Goal: Entertainment & Leisure: Consume media (video, audio)

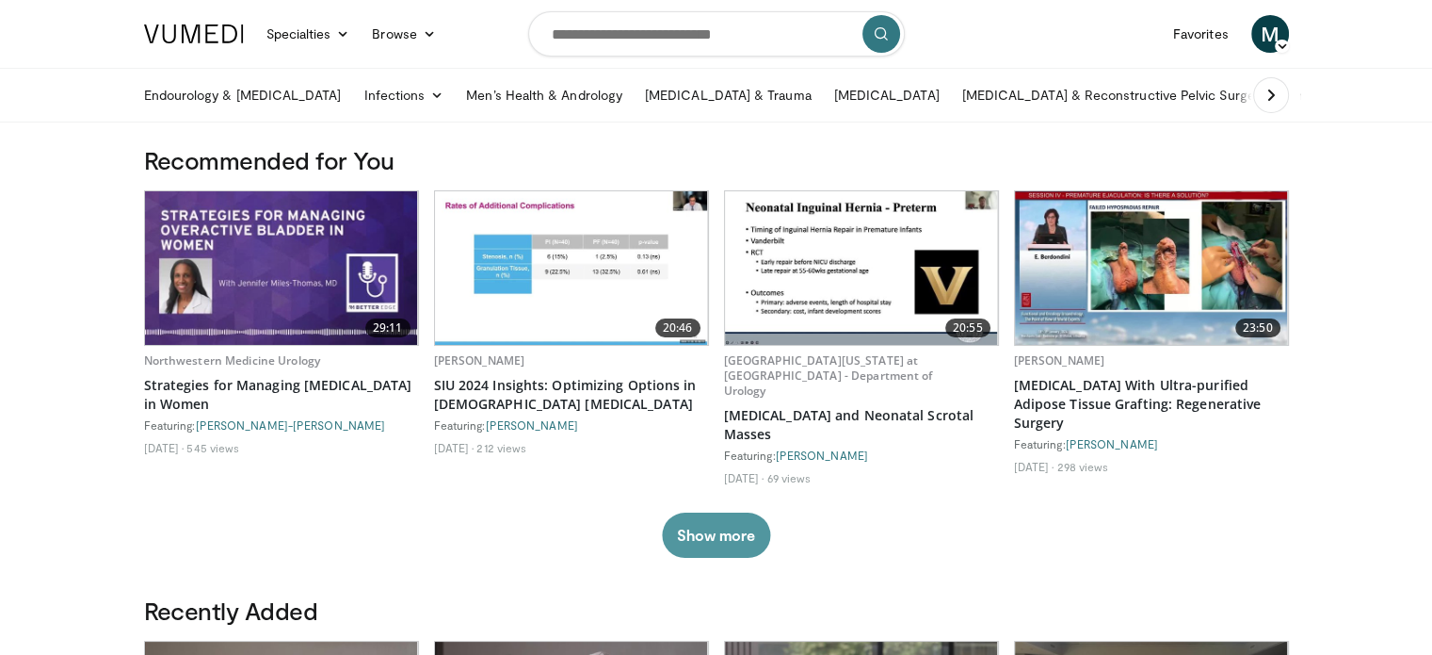
click at [703, 535] on button "Show more" at bounding box center [716, 534] width 108 height 45
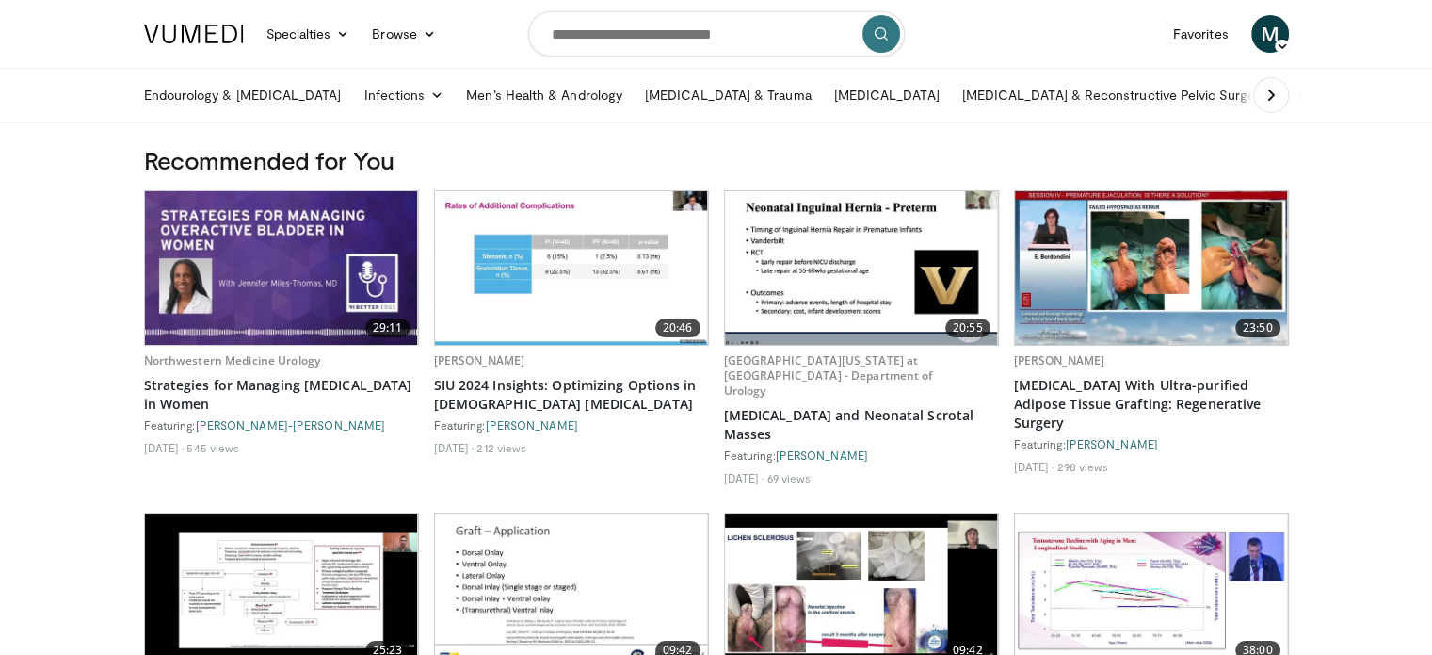
click at [1277, 97] on icon at bounding box center [1271, 95] width 19 height 19
click at [156, 102] on icon at bounding box center [162, 95] width 19 height 19
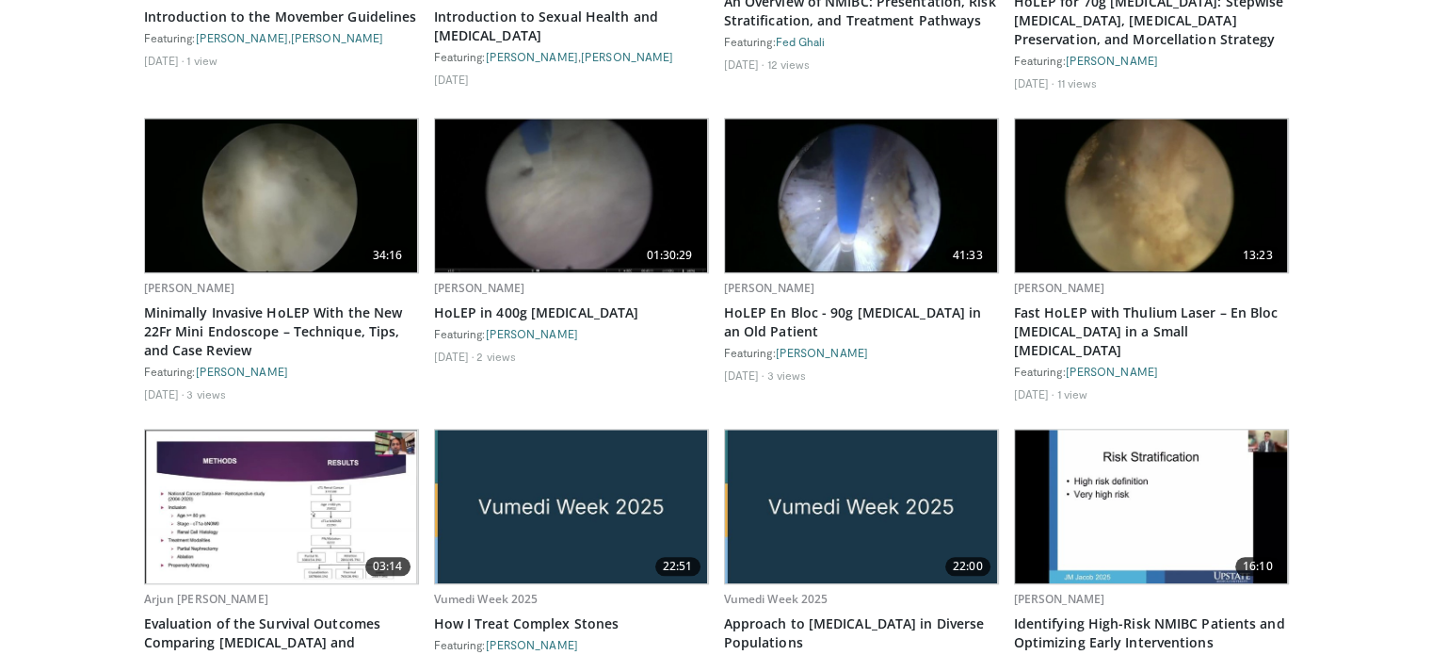
scroll to position [1635, 0]
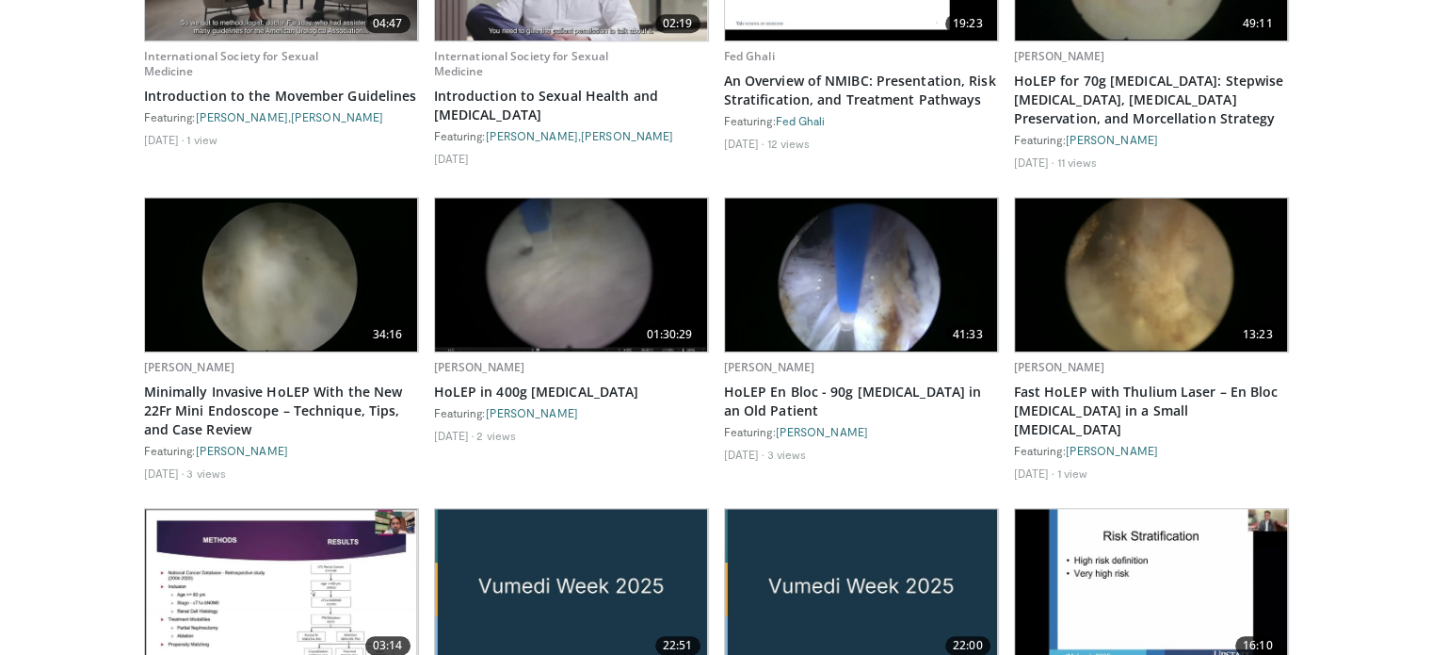
click at [571, 270] on img at bounding box center [571, 275] width 273 height 154
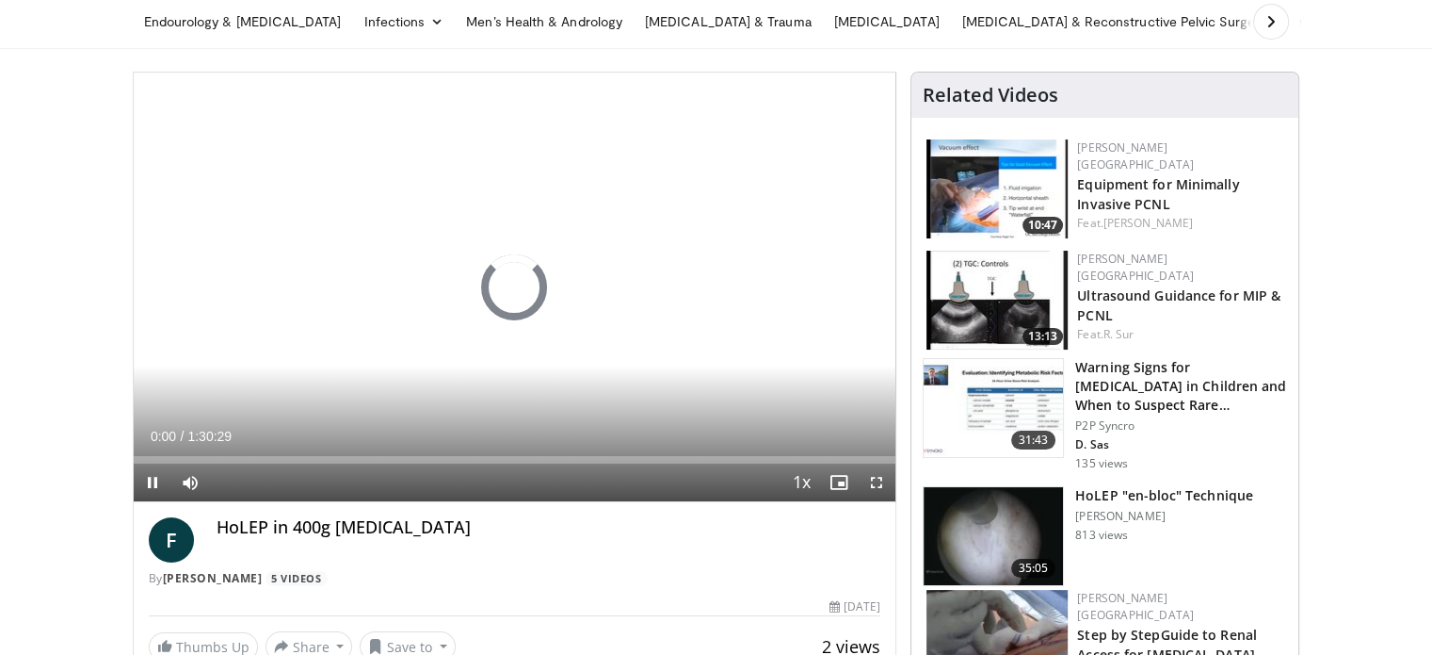
scroll to position [94, 0]
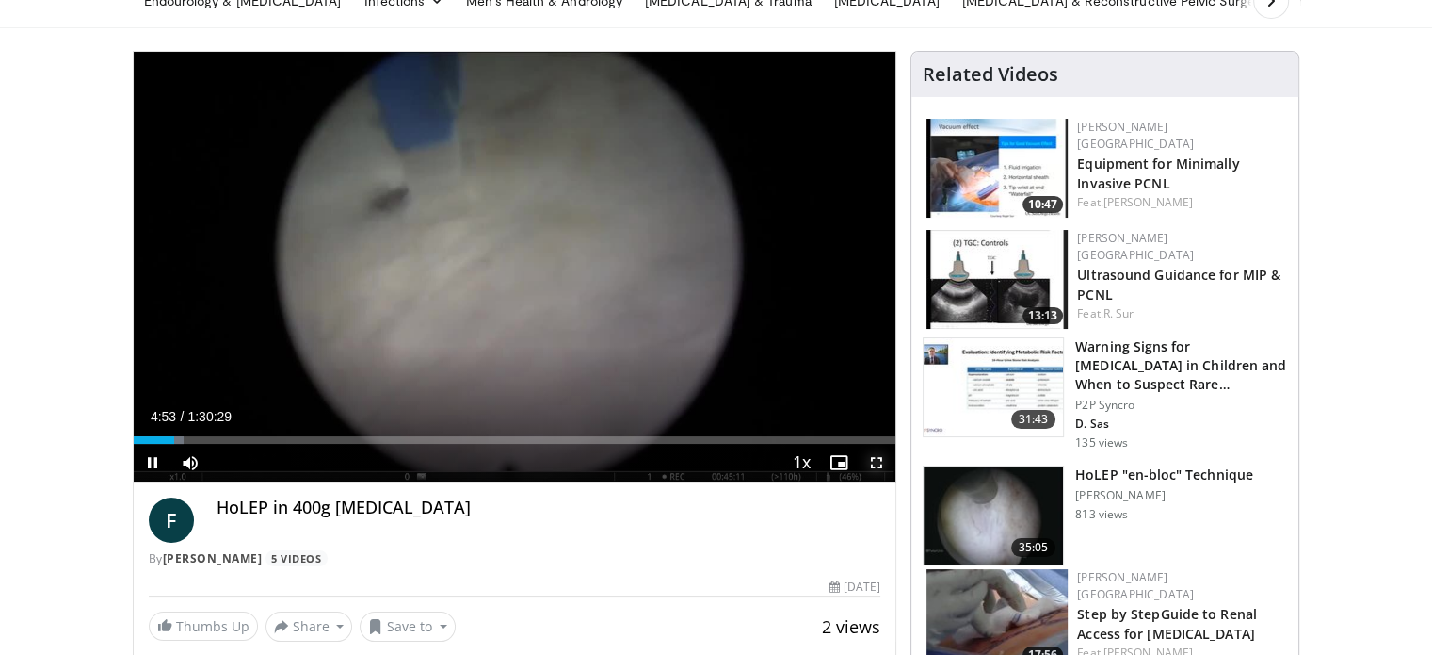
click at [872, 461] on span "Video Player" at bounding box center [877, 463] width 38 height 38
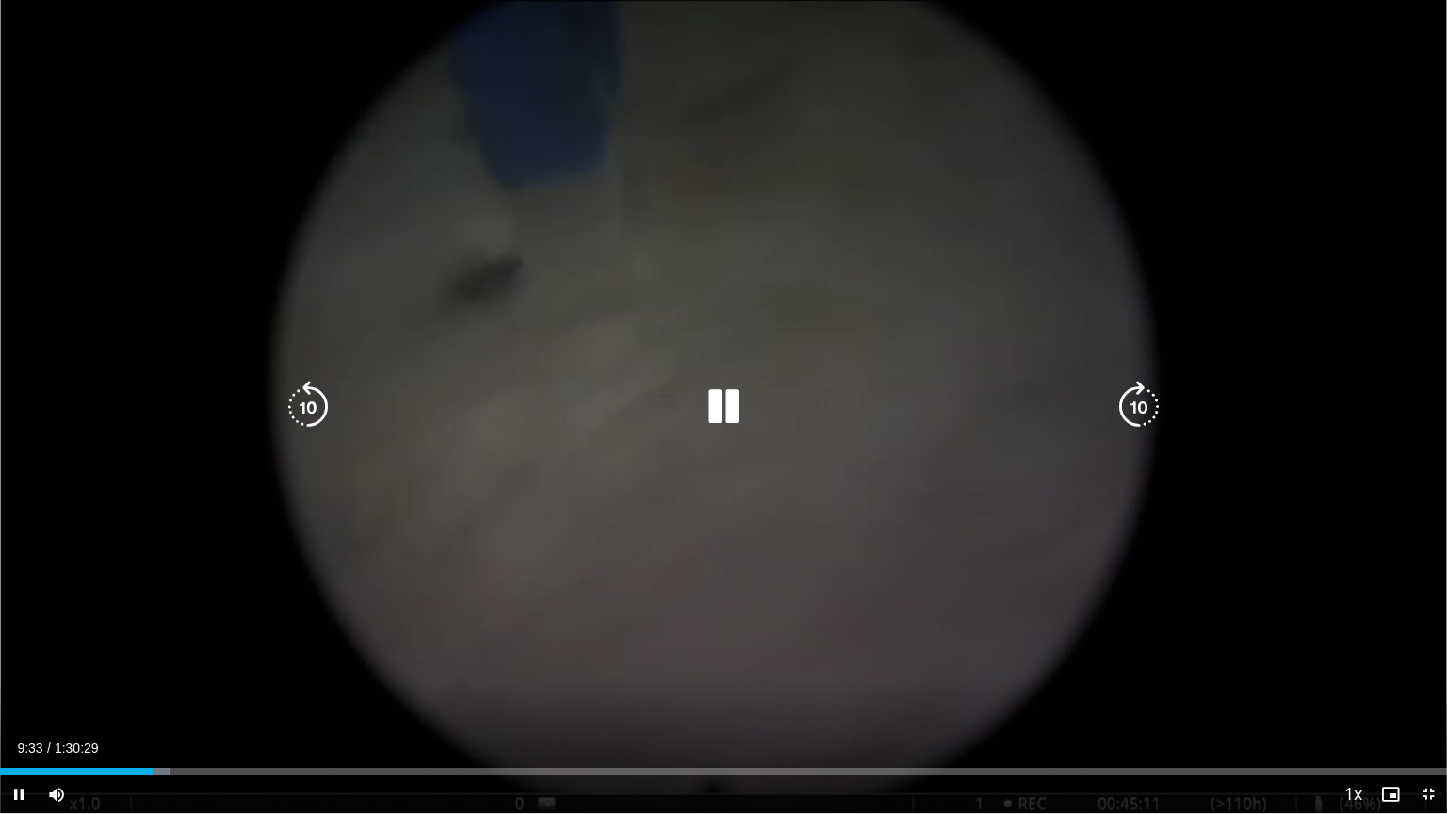
click at [441, 411] on div "Video Player" at bounding box center [723, 407] width 868 height 38
click at [703, 401] on icon "Video Player" at bounding box center [723, 406] width 53 height 53
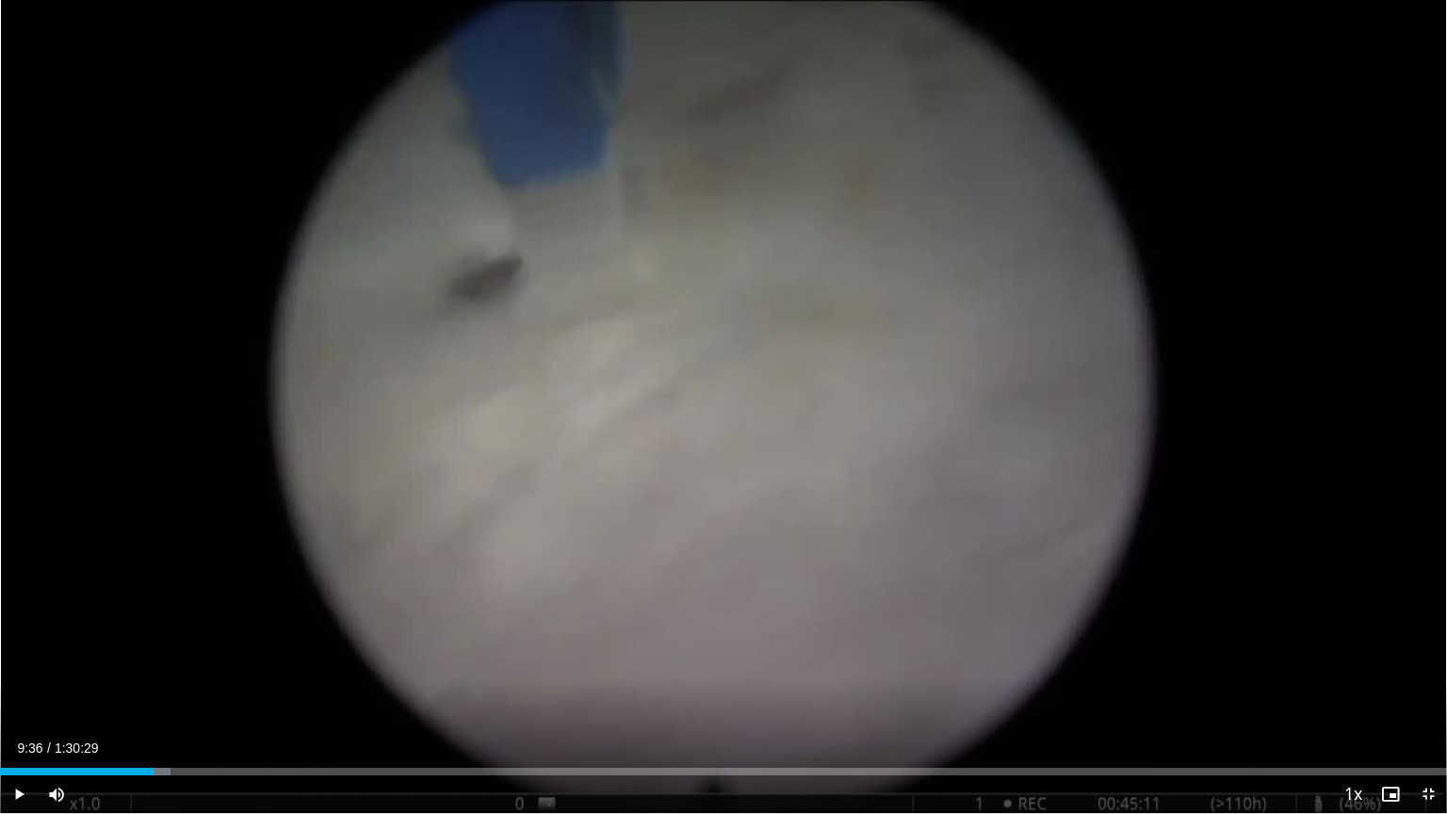
click at [720, 410] on div "10 seconds Tap to unmute" at bounding box center [723, 406] width 1447 height 813
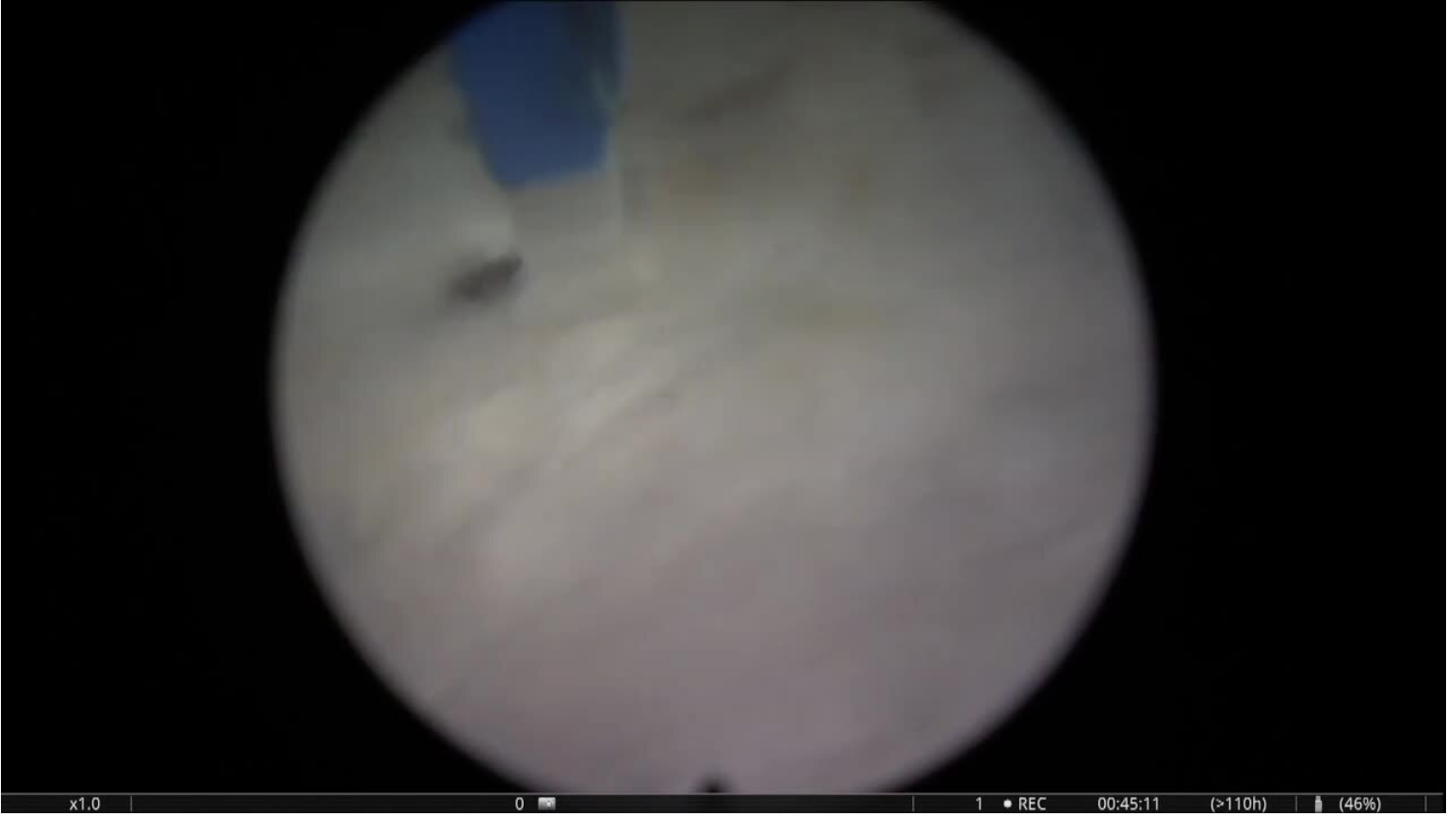
click at [720, 410] on div "10 seconds Tap to unmute" at bounding box center [723, 406] width 1447 height 813
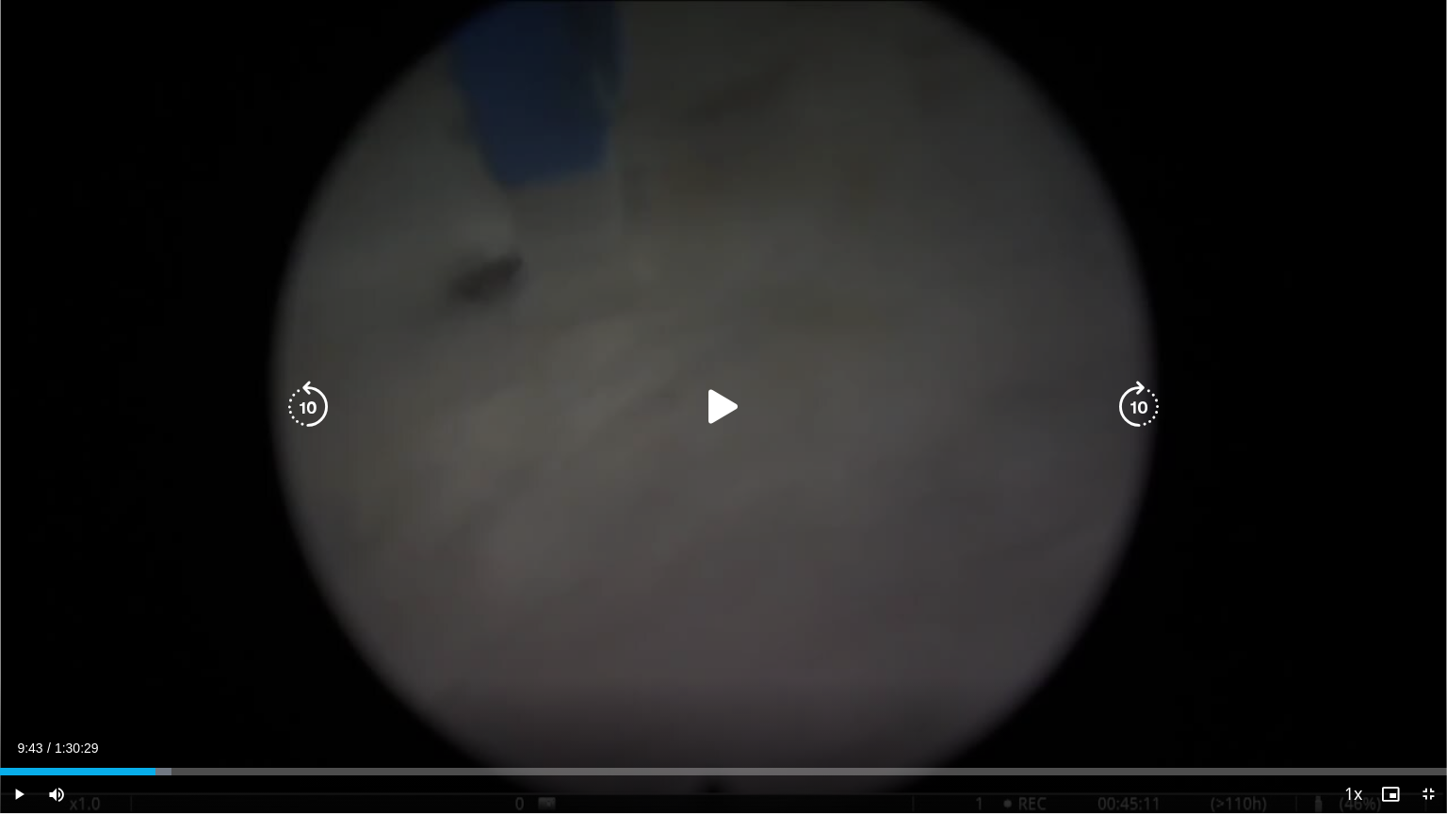
click at [721, 425] on icon "Video Player" at bounding box center [723, 406] width 53 height 53
click at [723, 393] on icon "Video Player" at bounding box center [723, 406] width 53 height 53
click at [723, 394] on icon "Video Player" at bounding box center [723, 406] width 53 height 53
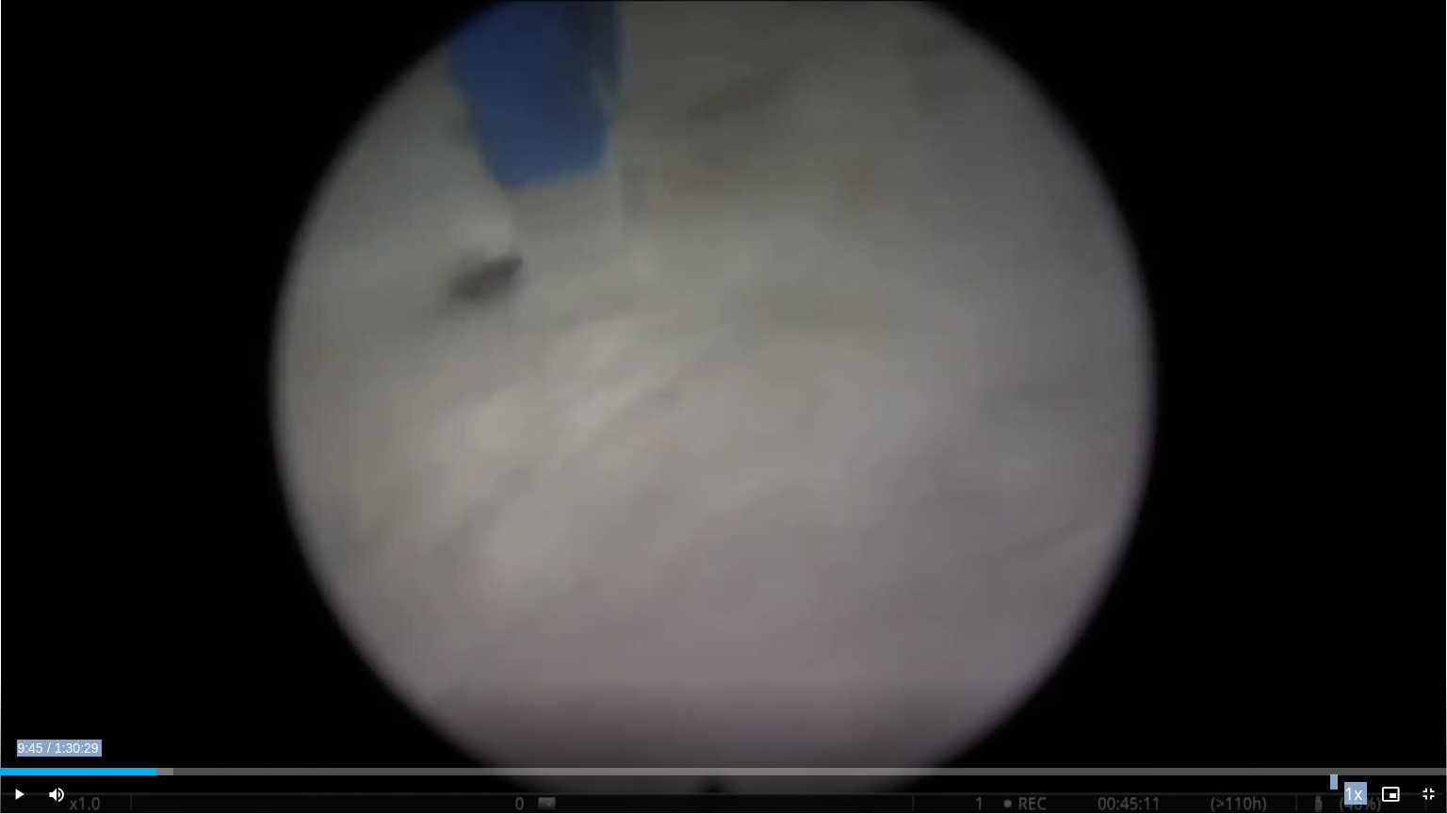
drag, startPoint x: 723, startPoint y: 394, endPoint x: 678, endPoint y: 795, distance: 403.7
click at [648, 654] on video-js "**********" at bounding box center [723, 407] width 1447 height 814
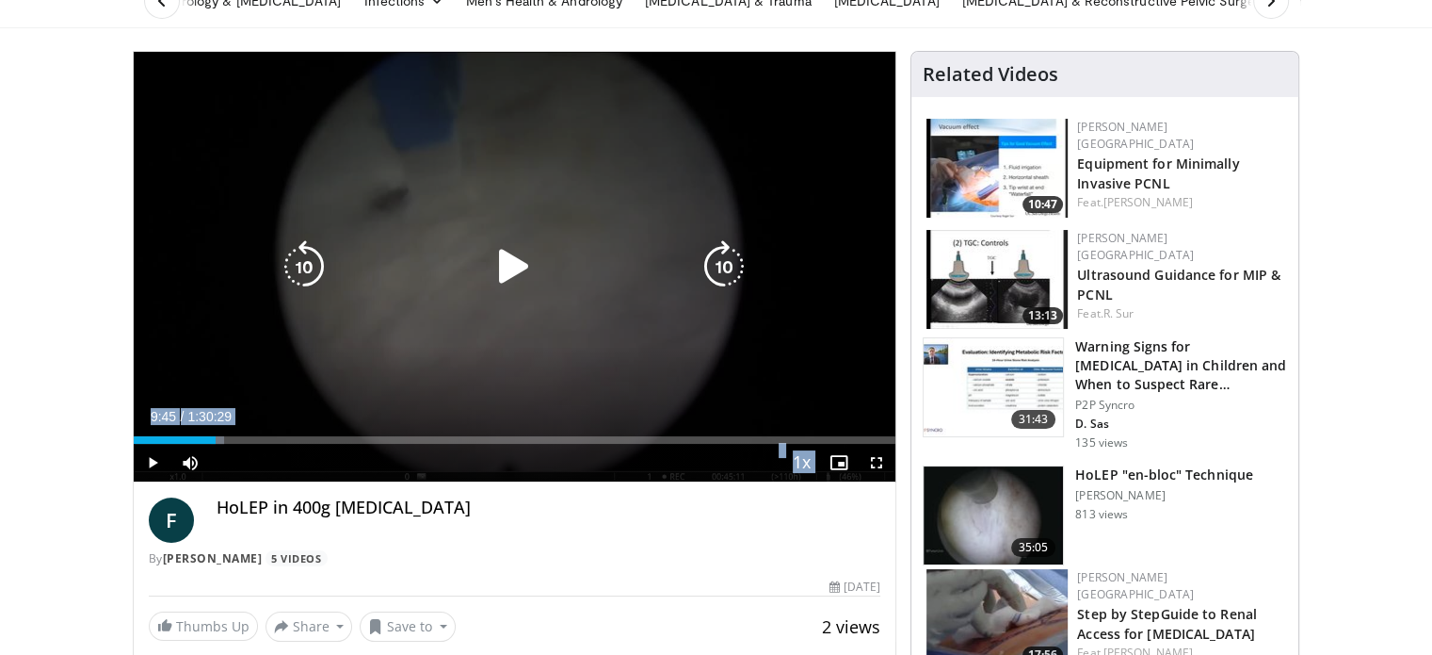
click at [496, 256] on icon "Video Player" at bounding box center [514, 266] width 53 height 53
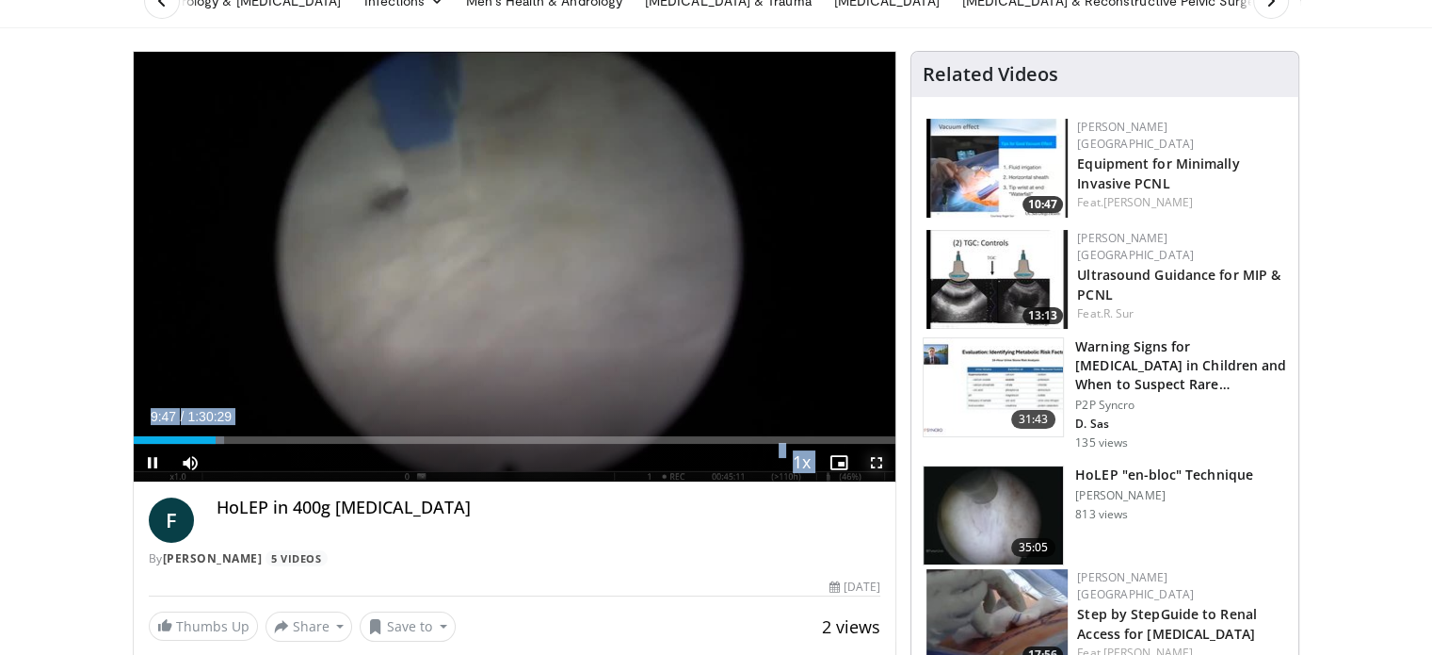
click at [889, 463] on span "Video Player" at bounding box center [877, 463] width 38 height 38
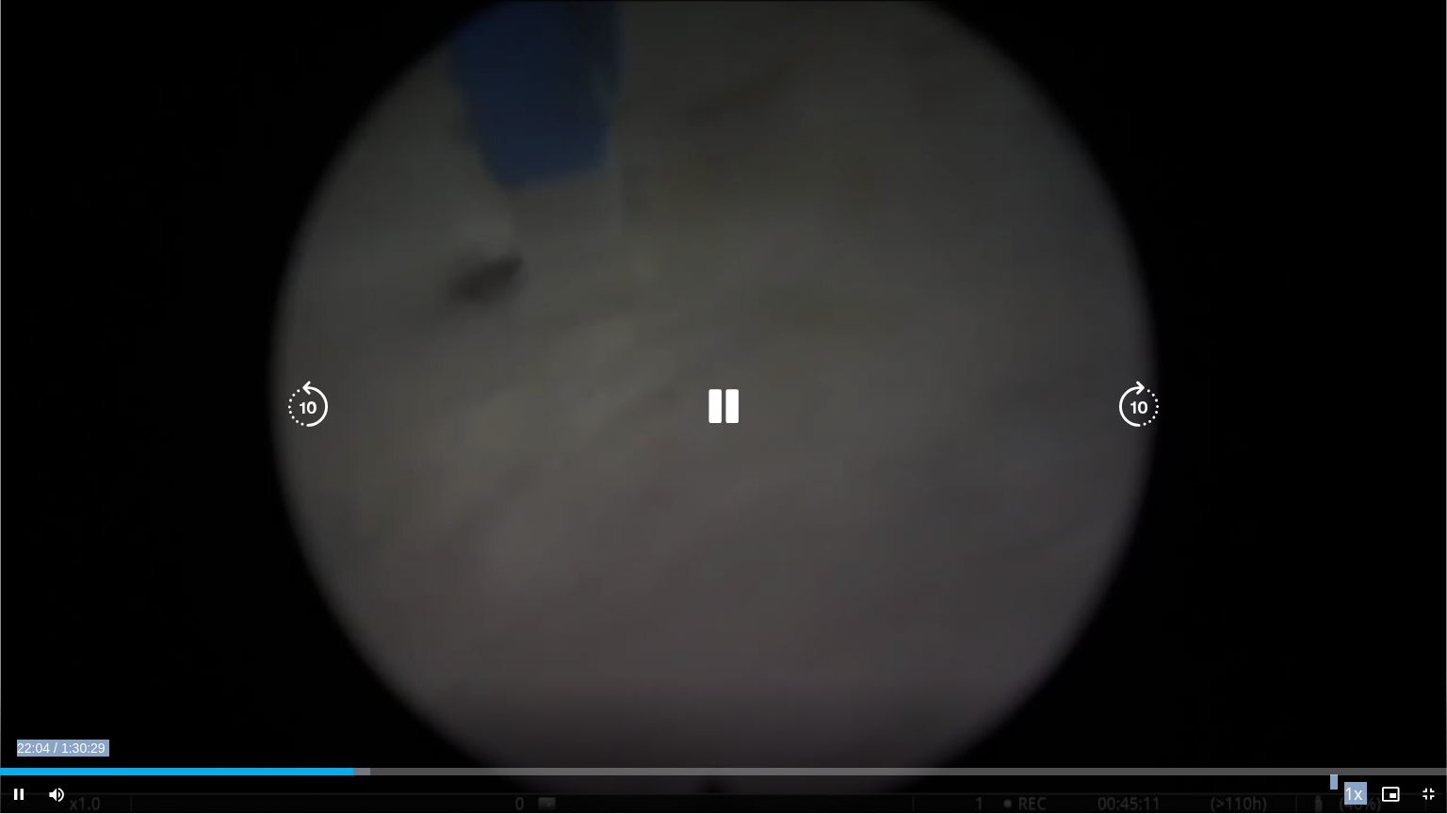
click at [721, 399] on icon "Video Player" at bounding box center [723, 406] width 53 height 53
click at [734, 381] on icon "Video Player" at bounding box center [723, 406] width 53 height 53
click at [739, 401] on icon "Video Player" at bounding box center [723, 406] width 53 height 53
click at [706, 415] on icon "Video Player" at bounding box center [723, 406] width 53 height 53
click at [738, 415] on icon "Video Player" at bounding box center [723, 406] width 53 height 53
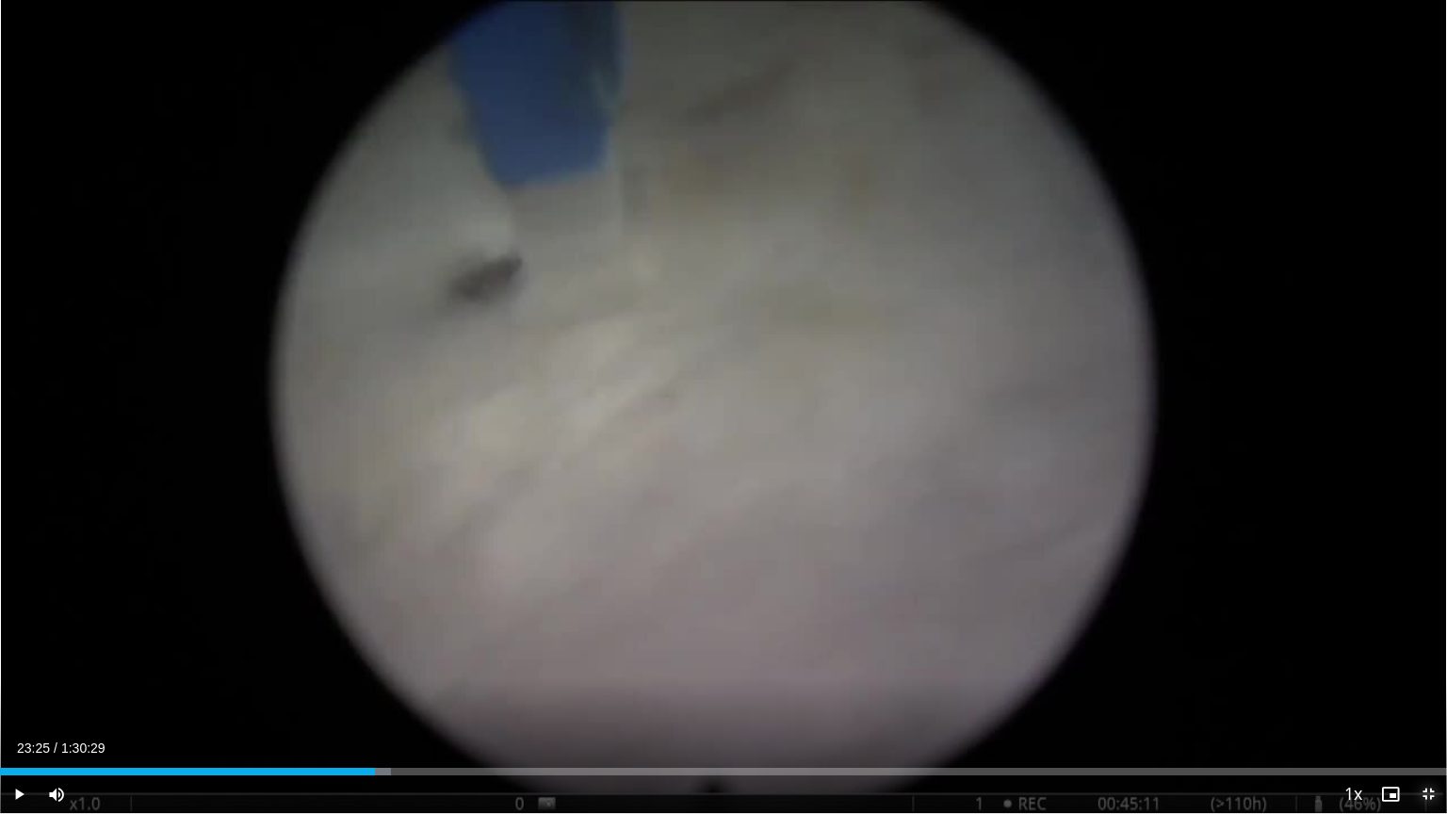
click at [1432, 654] on span "Video Player" at bounding box center [1428, 794] width 38 height 38
